Goal: Transaction & Acquisition: Purchase product/service

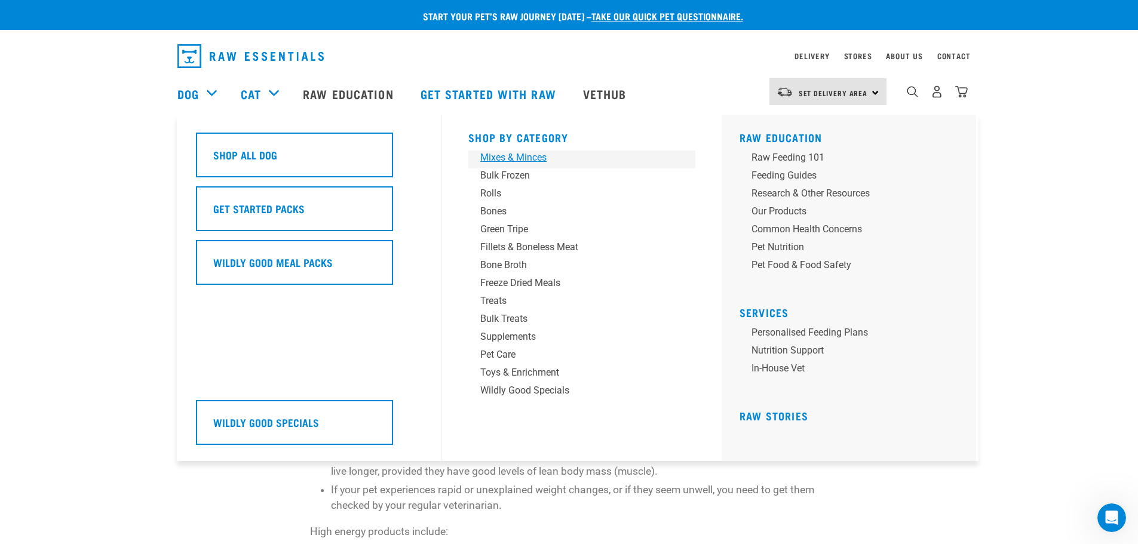
click at [527, 158] on div "Mixes & Minces" at bounding box center [573, 158] width 186 height 14
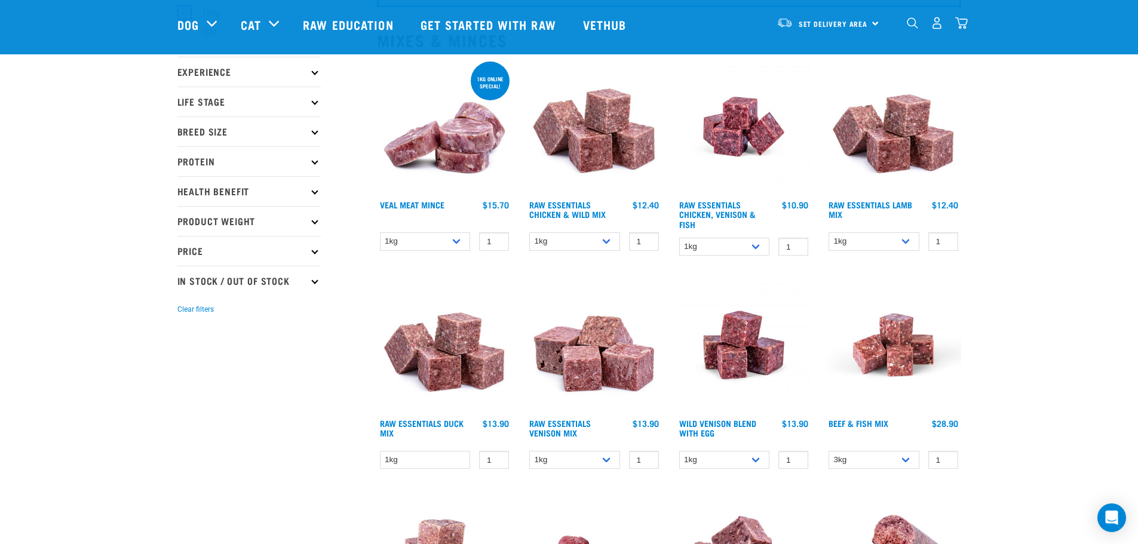
scroll to position [60, 0]
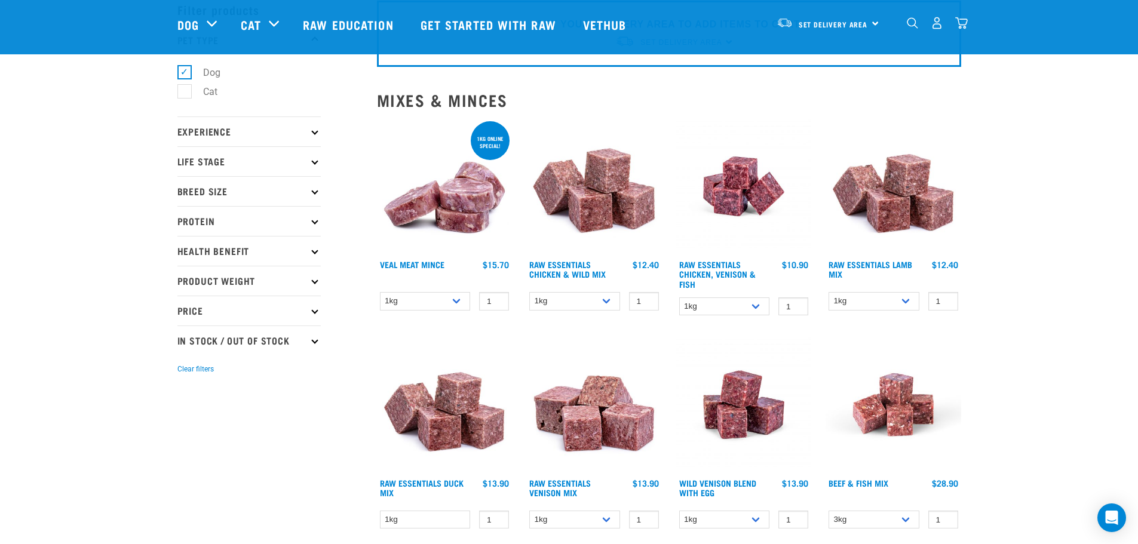
click at [302, 251] on p "Health Benefit" at bounding box center [248, 251] width 143 height 30
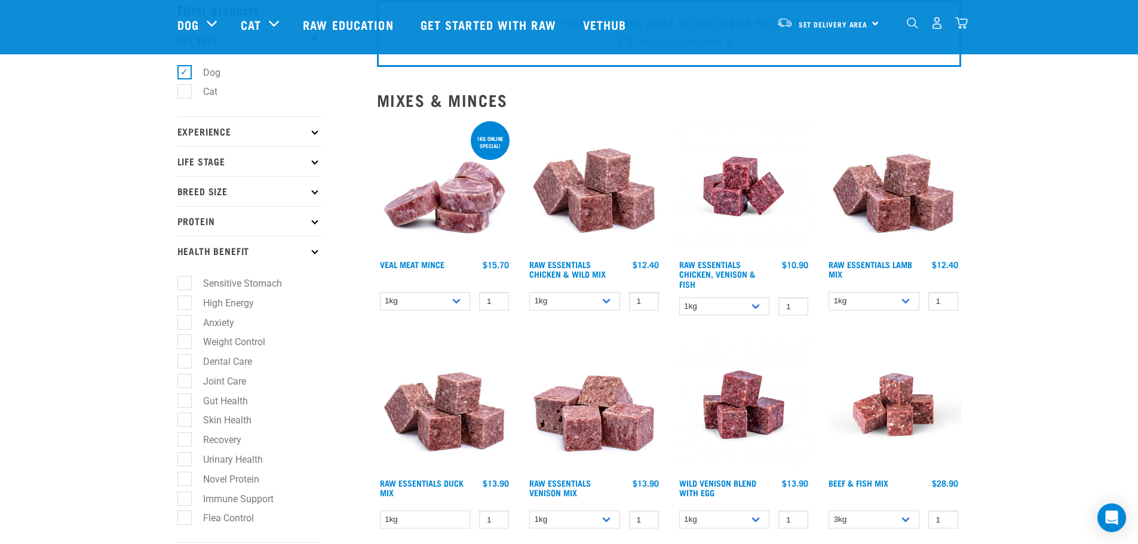
click at [186, 342] on label "Weight Control" at bounding box center [227, 342] width 86 height 15
click at [185, 342] on input "Weight Control" at bounding box center [181, 340] width 8 height 8
checkbox input "true"
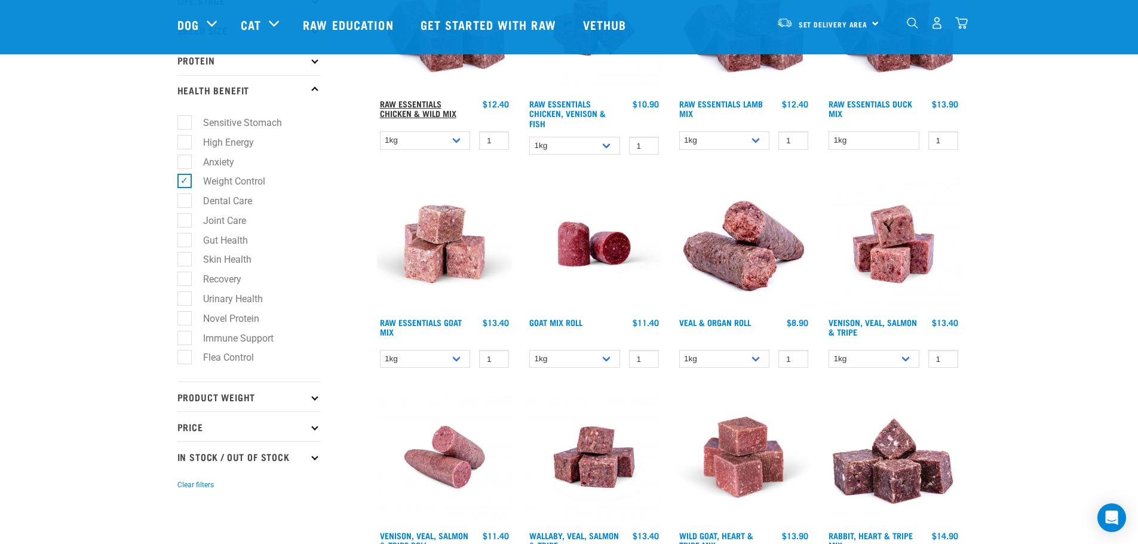
scroll to position [60, 0]
